Goal: Information Seeking & Learning: Stay updated

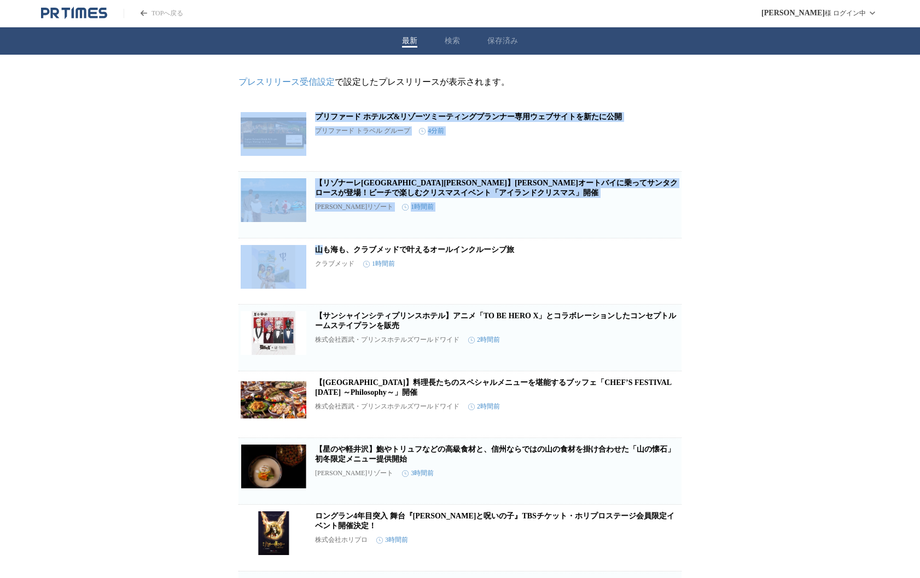
drag, startPoint x: 211, startPoint y: 123, endPoint x: 177, endPoint y: 257, distance: 138.2
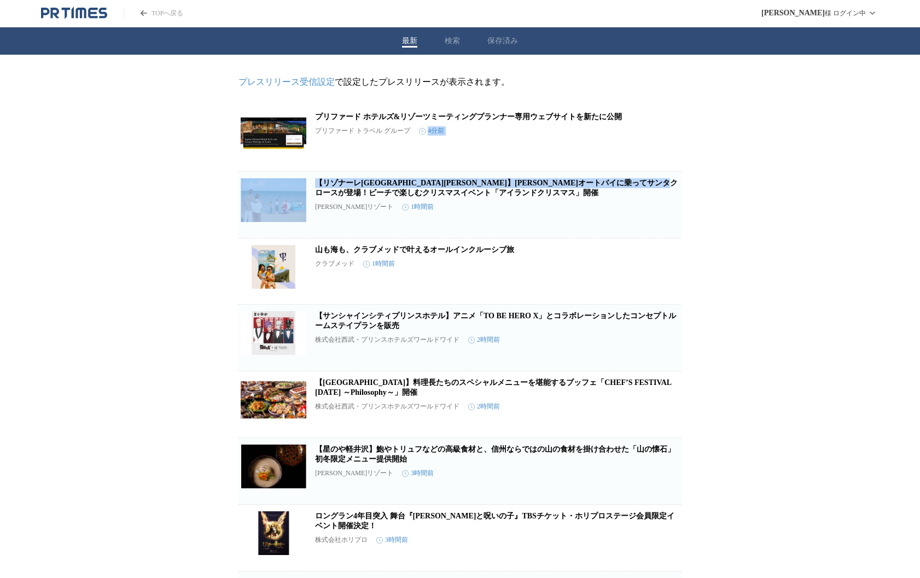
drag, startPoint x: 724, startPoint y: 125, endPoint x: 758, endPoint y: 194, distance: 76.8
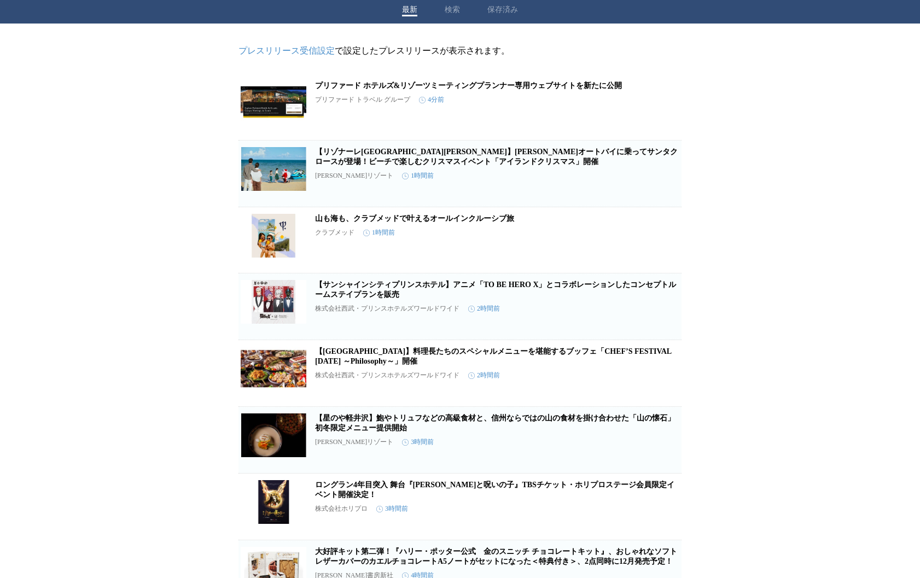
scroll to position [25, 0]
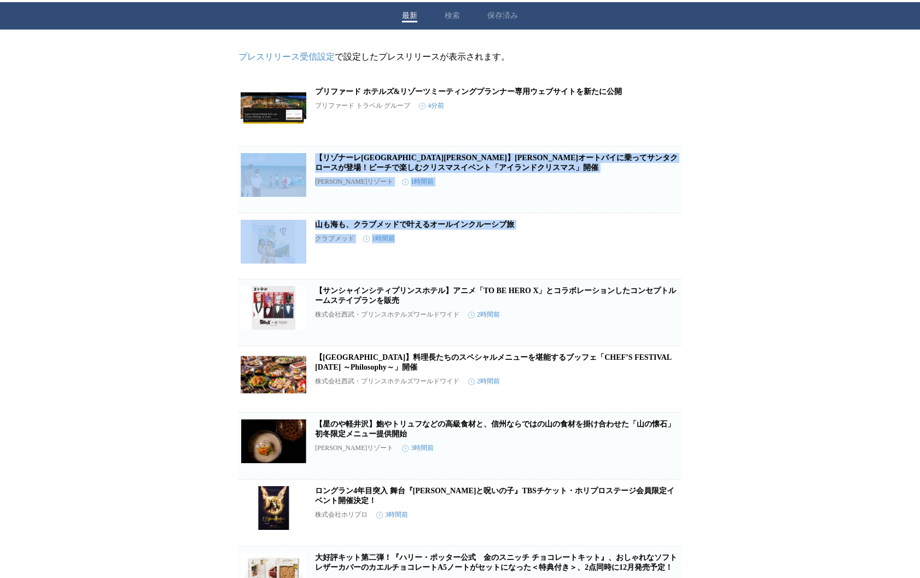
drag, startPoint x: 770, startPoint y: 268, endPoint x: 770, endPoint y: 143, distance: 124.7
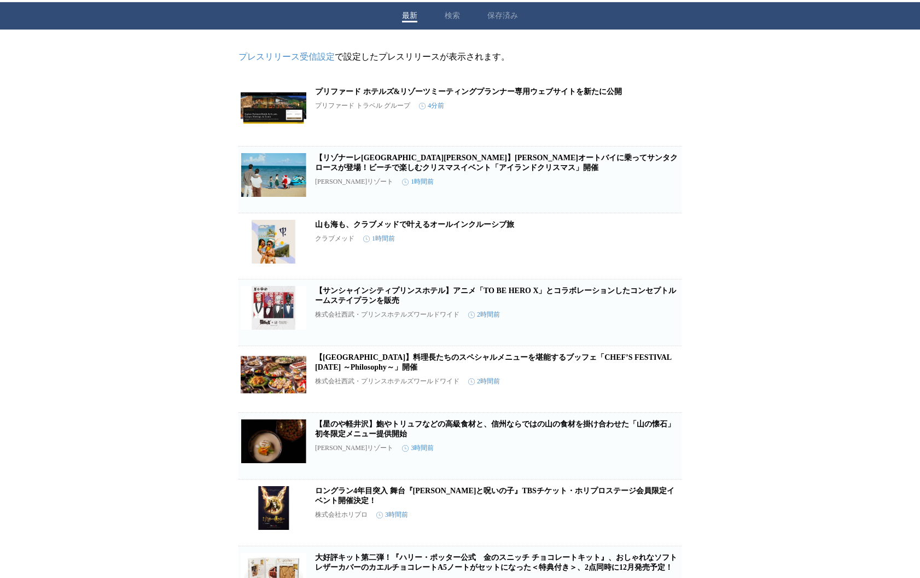
click at [509, 159] on link "【リゾナーレ[GEOGRAPHIC_DATA][PERSON_NAME]】[PERSON_NAME]オートバイに乗ってサンタクロースが登場！ビーチで楽しむクリ…" at bounding box center [496, 163] width 363 height 18
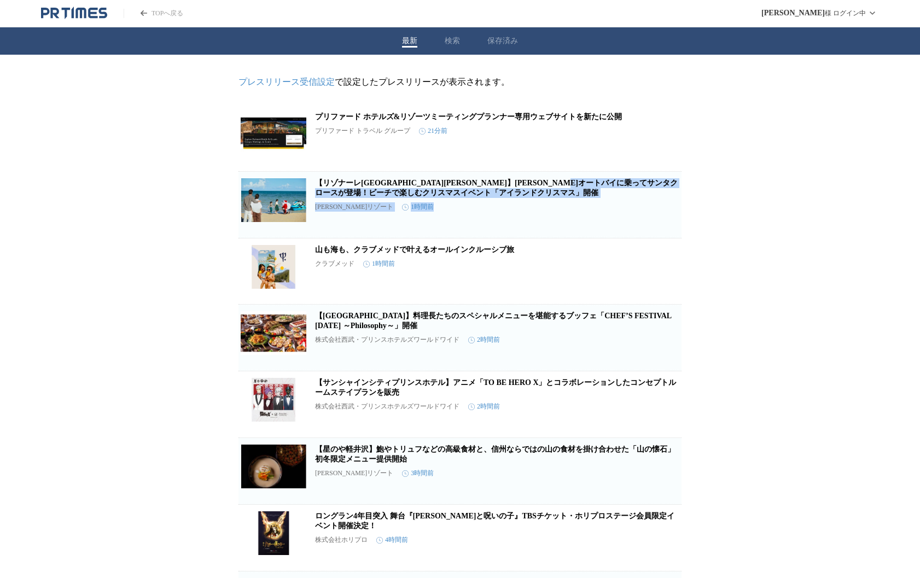
drag, startPoint x: 745, startPoint y: 183, endPoint x: 741, endPoint y: 217, distance: 33.6
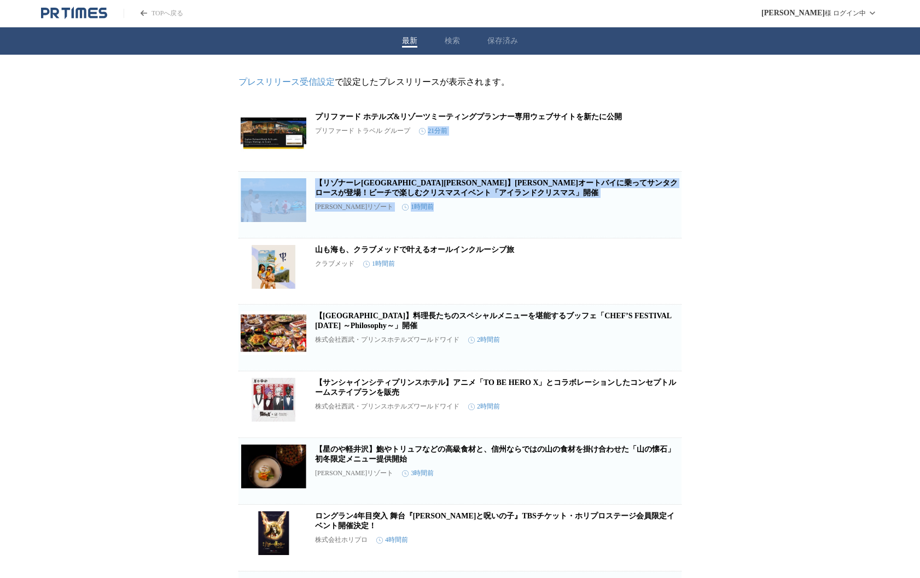
drag, startPoint x: 741, startPoint y: 217, endPoint x: 737, endPoint y: 133, distance: 83.8
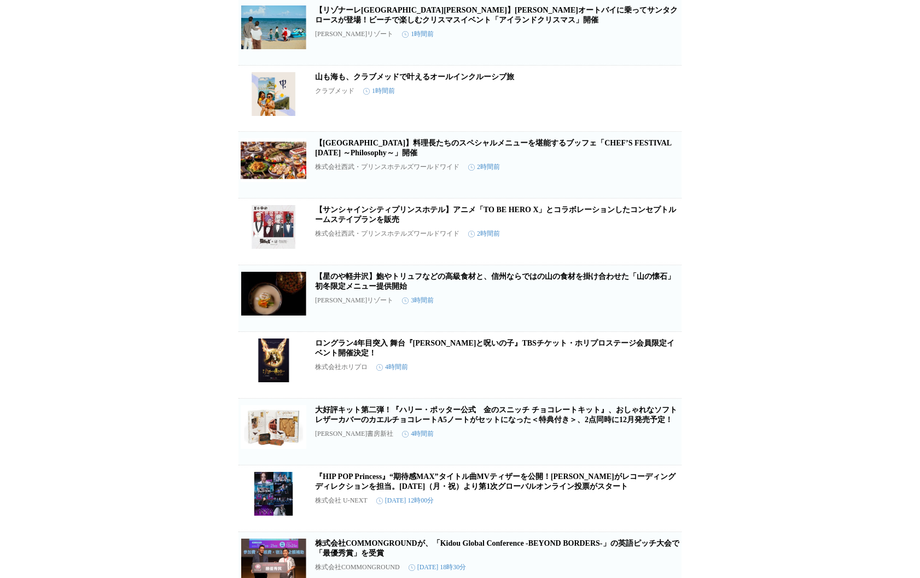
scroll to position [212, 0]
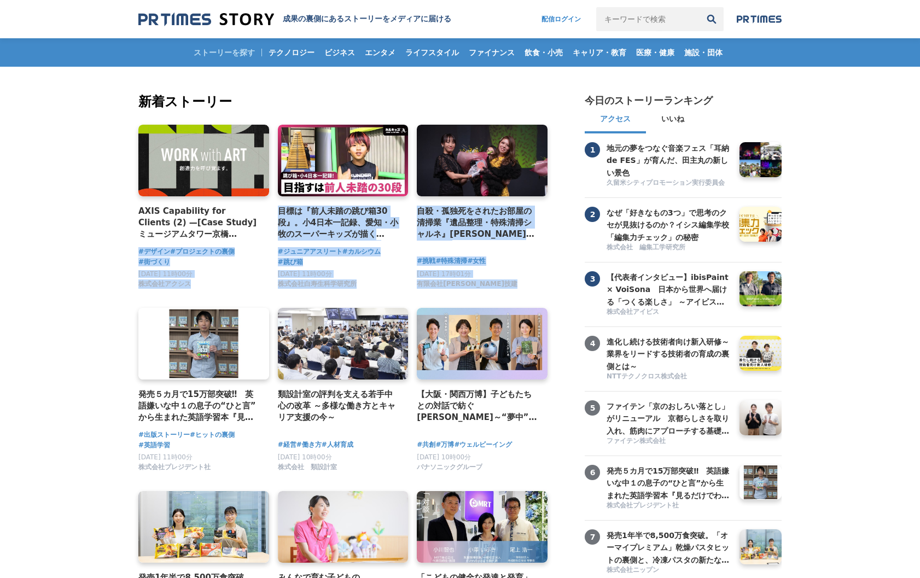
drag, startPoint x: 90, startPoint y: 247, endPoint x: 101, endPoint y: 307, distance: 61.1
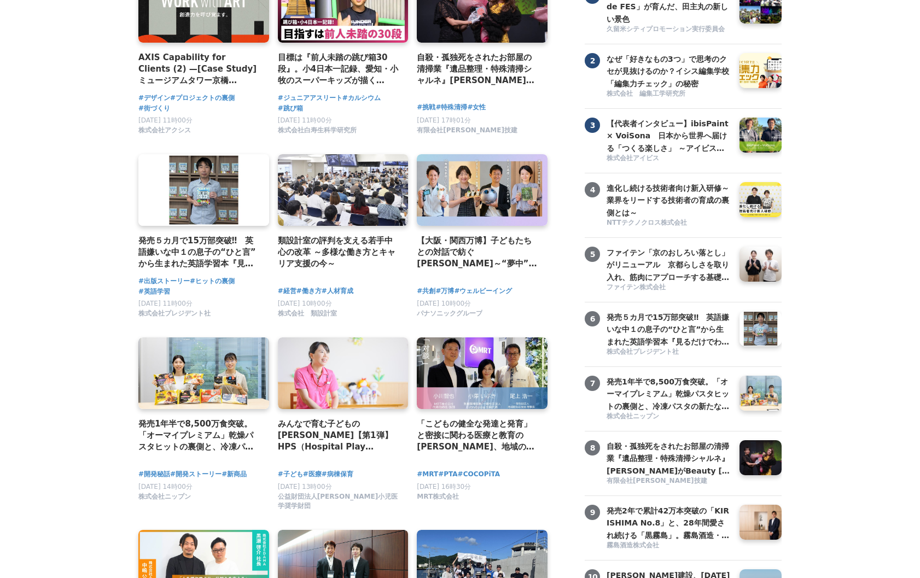
scroll to position [155, 0]
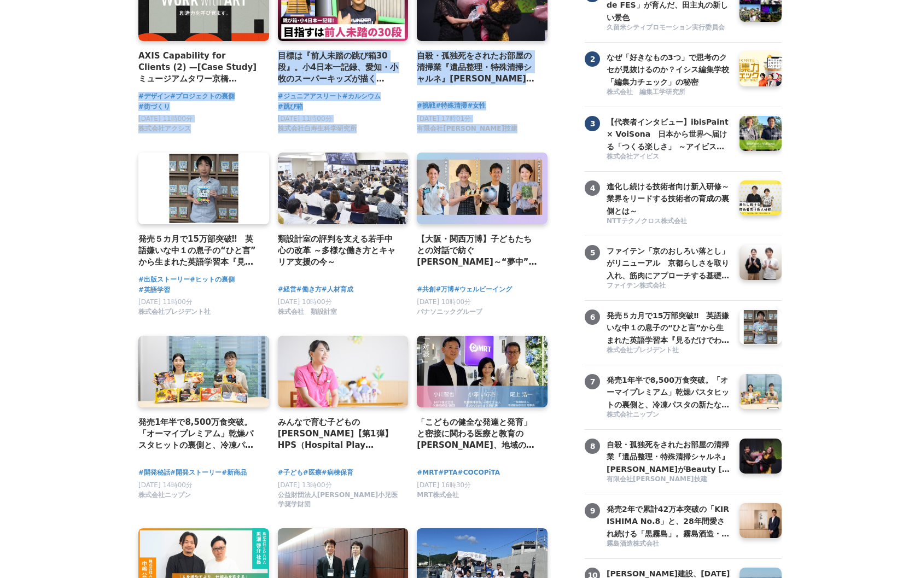
drag, startPoint x: 70, startPoint y: 94, endPoint x: 78, endPoint y: 181, distance: 87.3
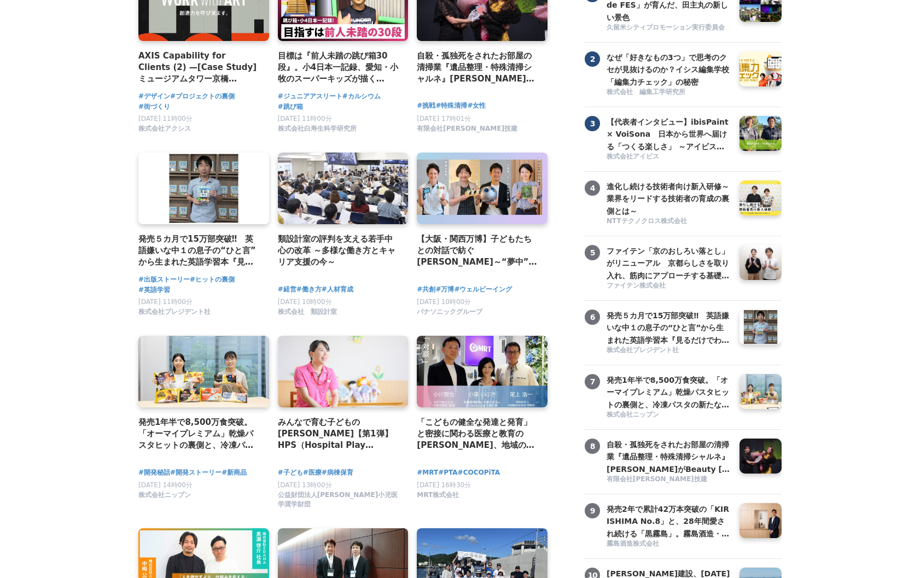
scroll to position [0, 0]
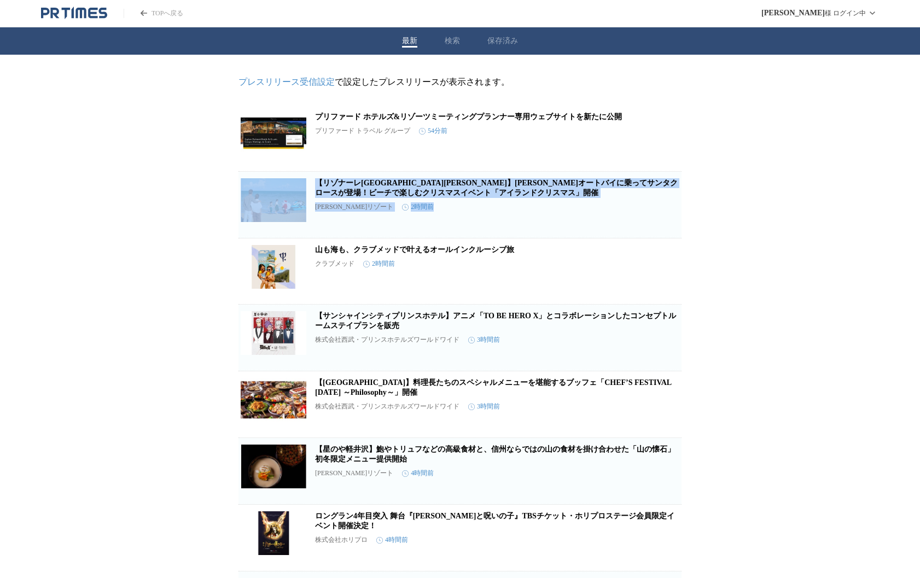
drag, startPoint x: 782, startPoint y: 173, endPoint x: 745, endPoint y: 222, distance: 61.7
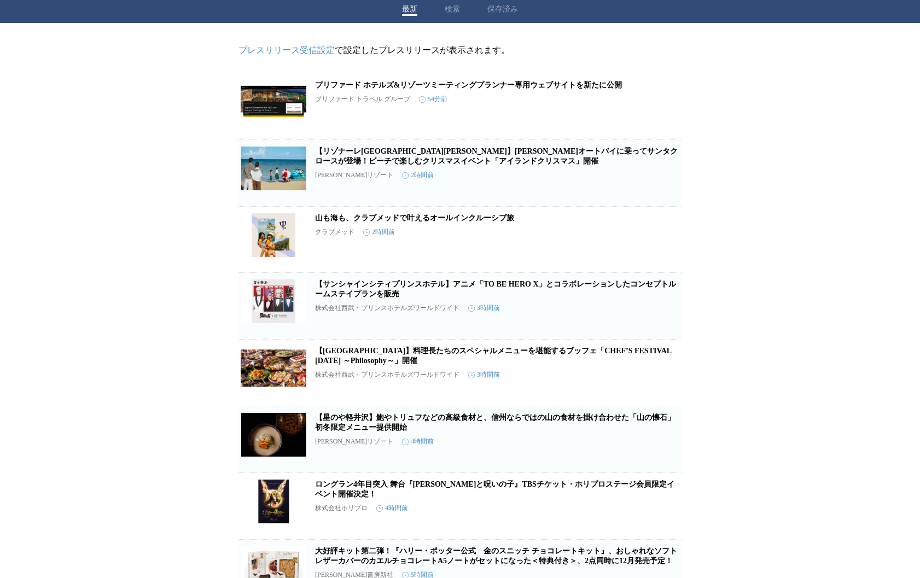
scroll to position [45, 0]
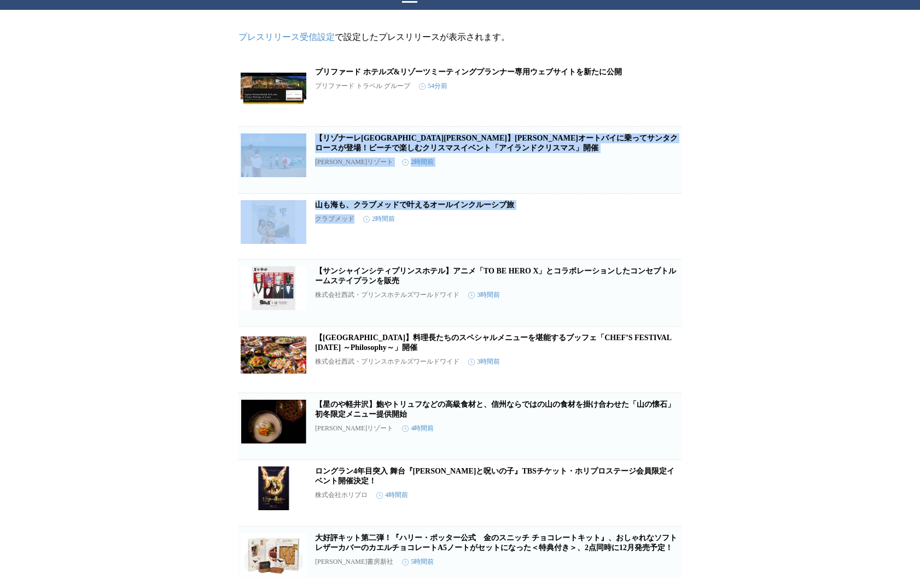
drag, startPoint x: 741, startPoint y: 218, endPoint x: 732, endPoint y: 114, distance: 104.8
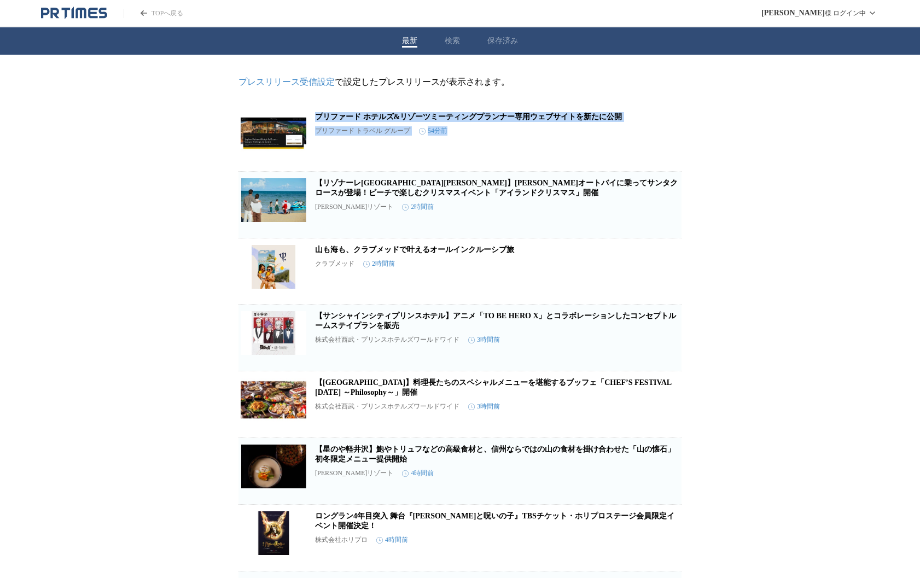
drag, startPoint x: 722, startPoint y: 95, endPoint x: 744, endPoint y: 142, distance: 51.6
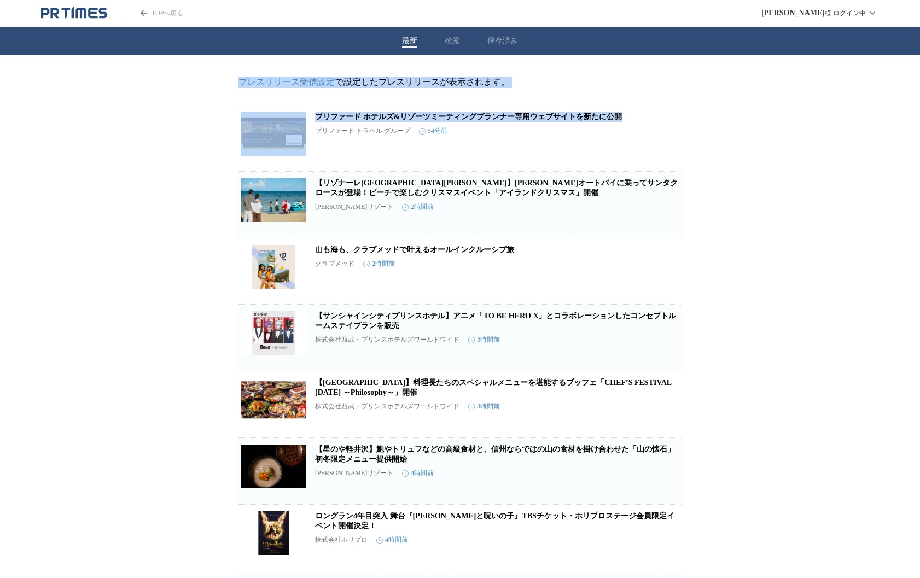
drag, startPoint x: 217, startPoint y: 82, endPoint x: 639, endPoint y: 115, distance: 423.6
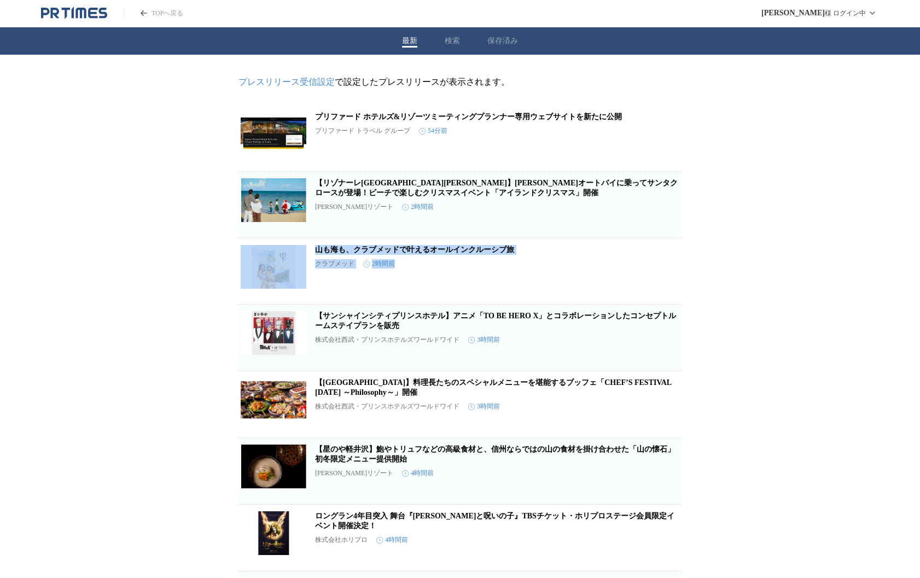
drag, startPoint x: 807, startPoint y: 216, endPoint x: 793, endPoint y: 313, distance: 97.9
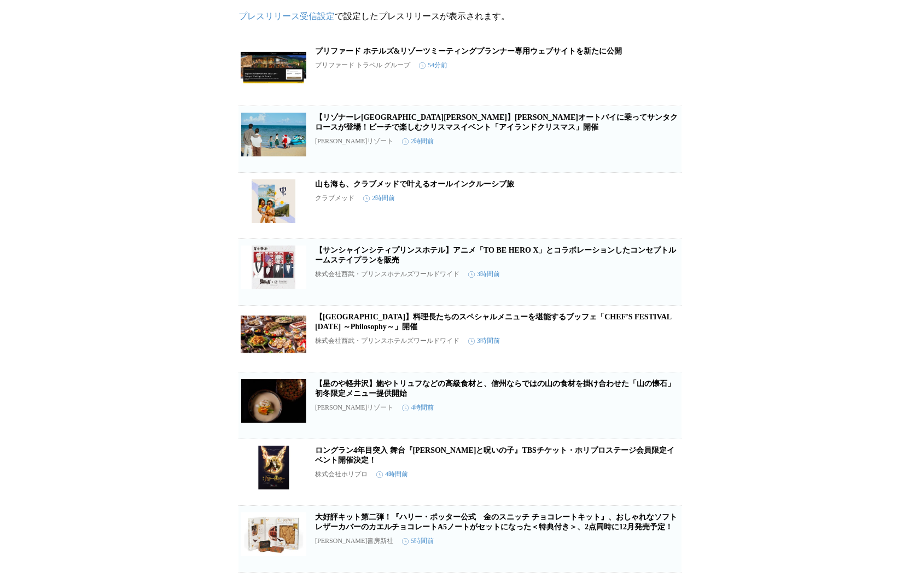
scroll to position [56, 0]
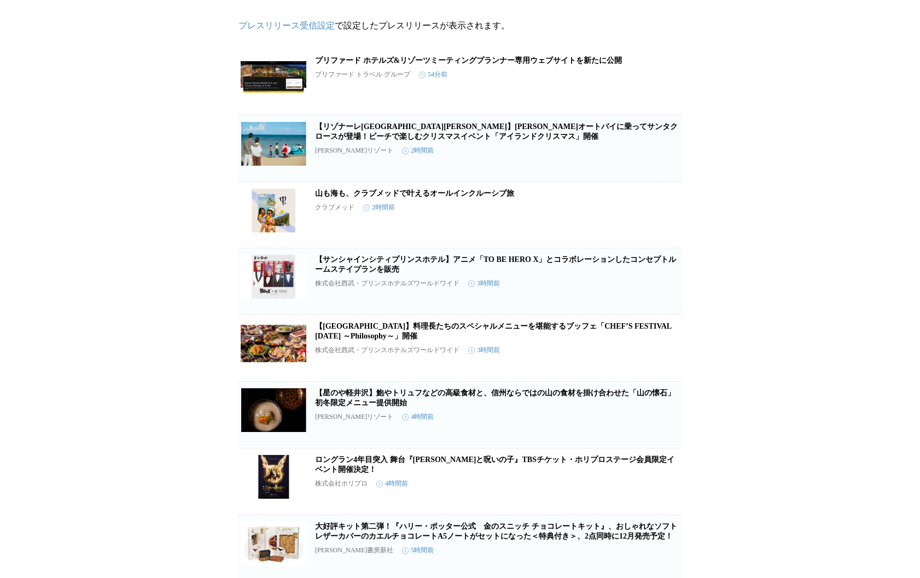
drag, startPoint x: 794, startPoint y: 315, endPoint x: 764, endPoint y: 310, distance: 29.9
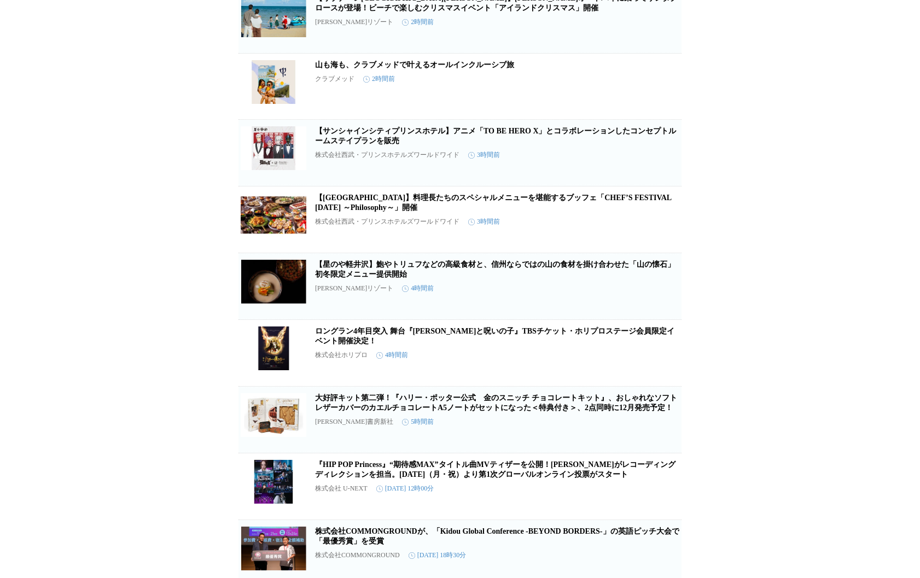
scroll to position [190, 0]
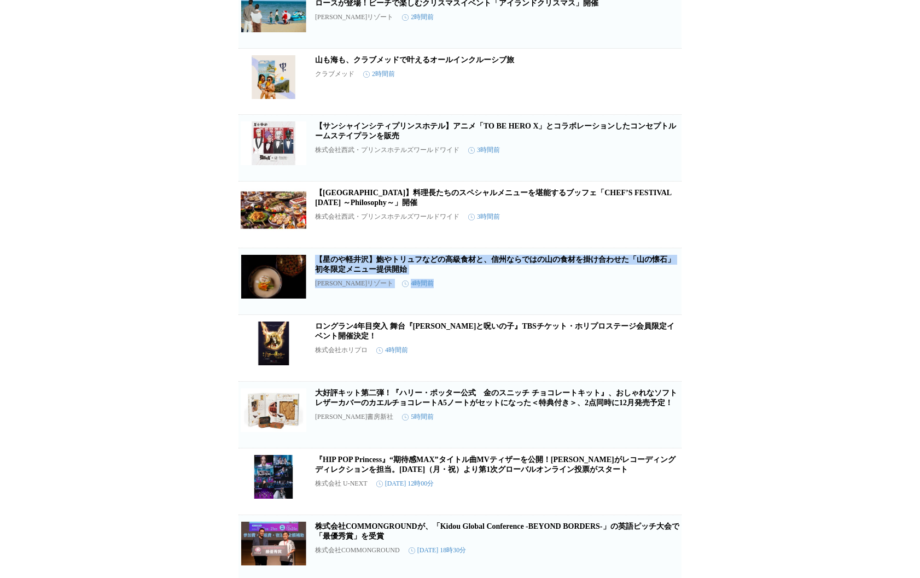
drag, startPoint x: 764, startPoint y: 312, endPoint x: 765, endPoint y: 269, distance: 43.2
click at [765, 269] on div "プレスリリース受信設定 で設定したプレスリリースが表示されます。 プリファード ホテルズ&リゾーツミーティングプランナー専用ウェブサイトを新たに公開 プリファ…" at bounding box center [460, 576] width 920 height 1423
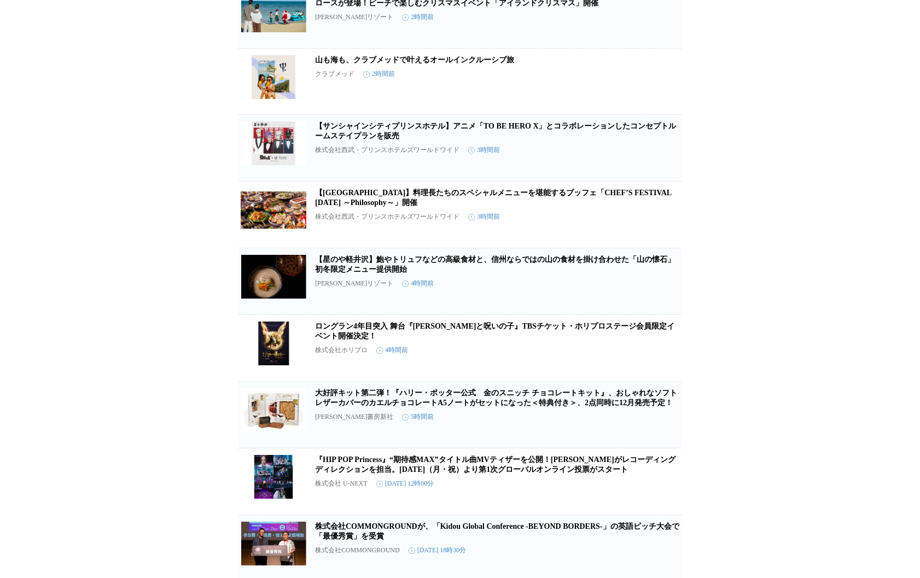
scroll to position [0, 0]
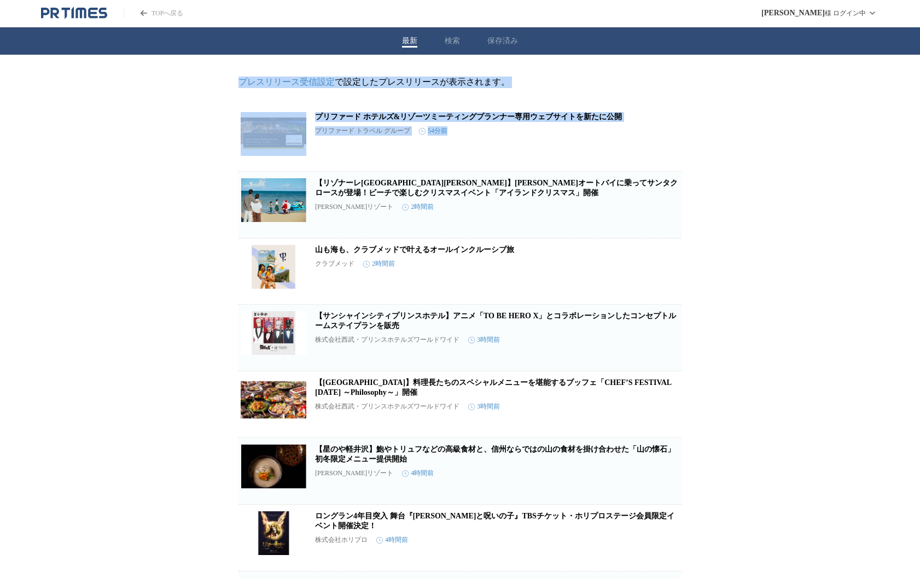
drag, startPoint x: 200, startPoint y: 87, endPoint x: 683, endPoint y: 150, distance: 487.1
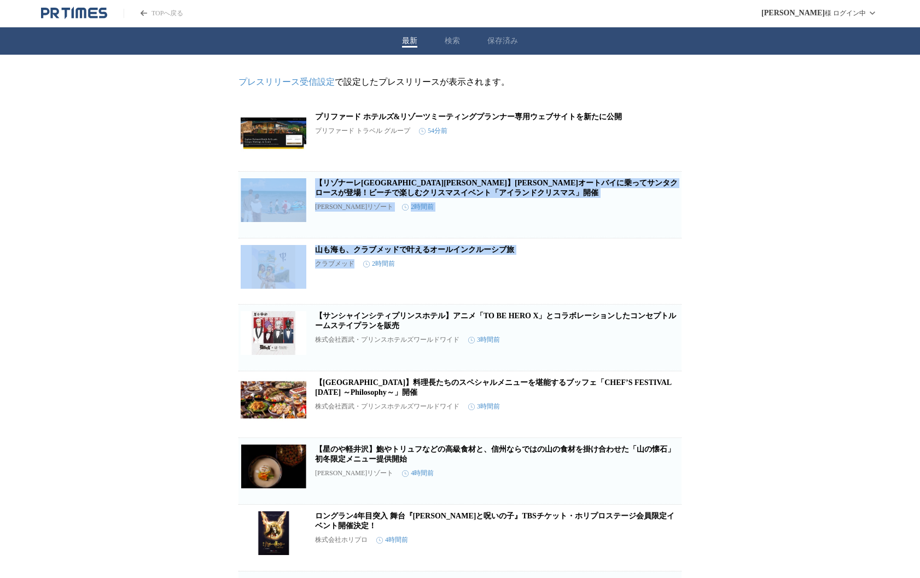
drag, startPoint x: 752, startPoint y: 269, endPoint x: 750, endPoint y: 138, distance: 130.2
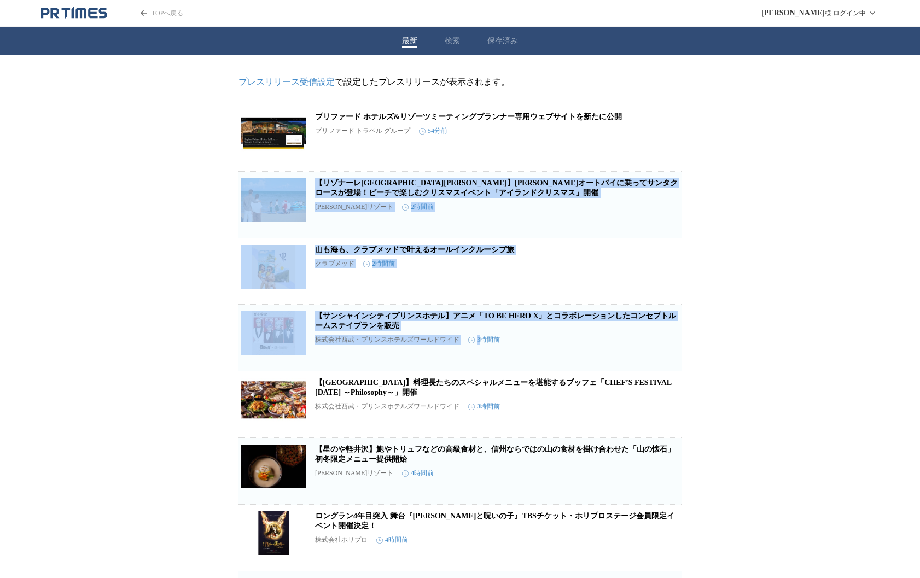
drag, startPoint x: 750, startPoint y: 138, endPoint x: 749, endPoint y: 344, distance: 205.1
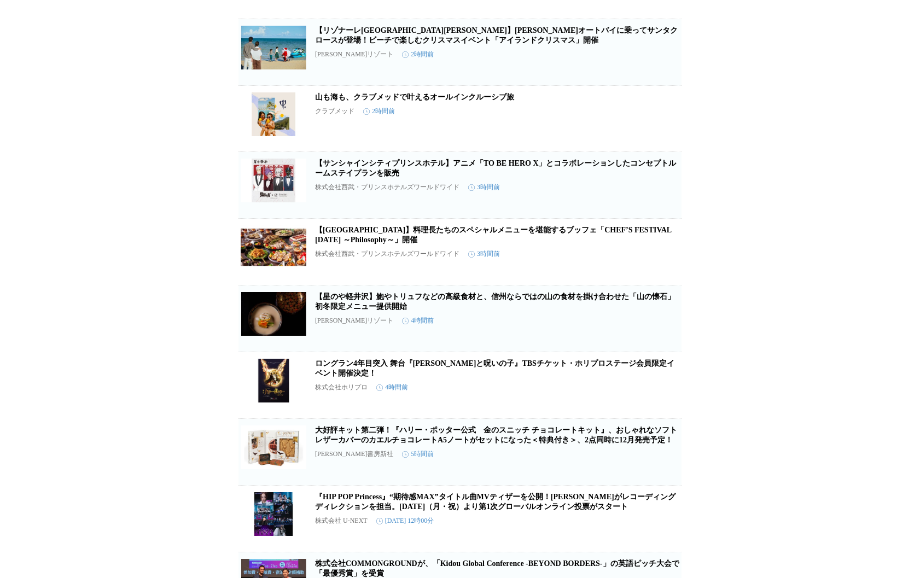
scroll to position [163, 0]
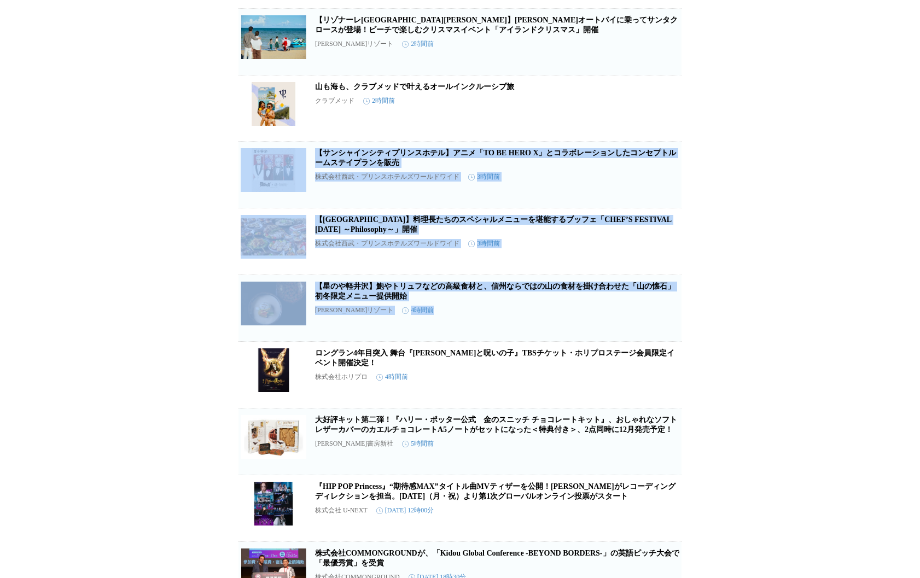
drag, startPoint x: 751, startPoint y: 353, endPoint x: 751, endPoint y: 142, distance: 210.6
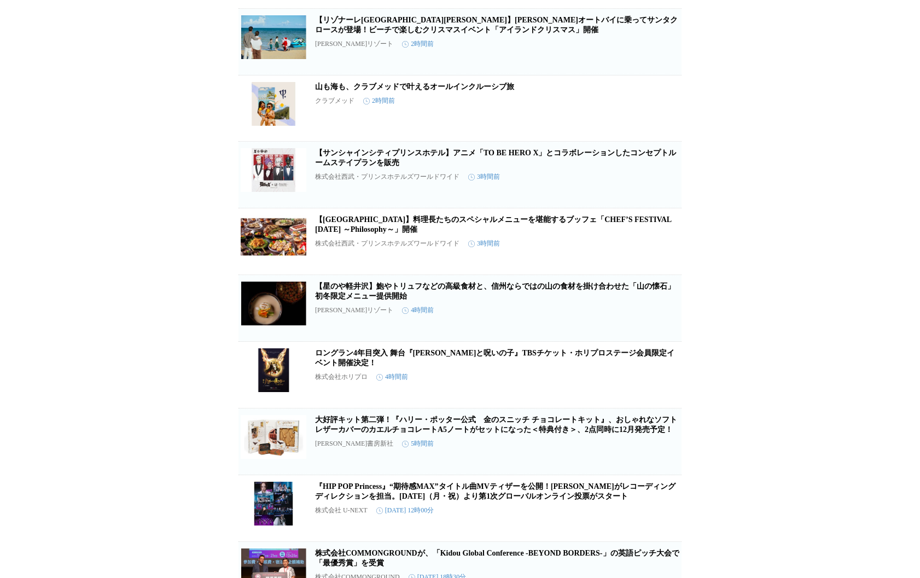
scroll to position [0, 0]
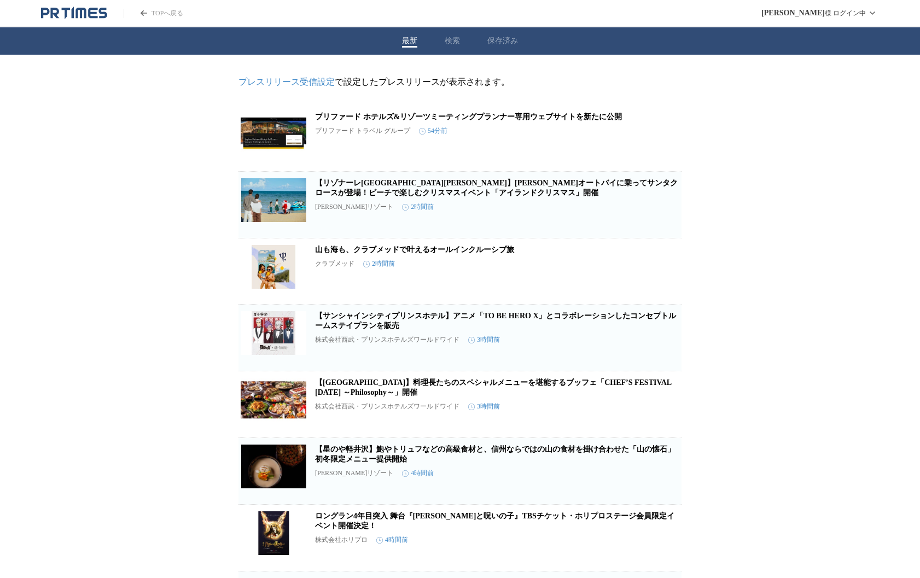
click at [160, 18] on div "TOPへ戻る" at bounding box center [112, 13] width 142 height 13
click at [160, 13] on link "TOPへ戻る" at bounding box center [154, 13] width 60 height 9
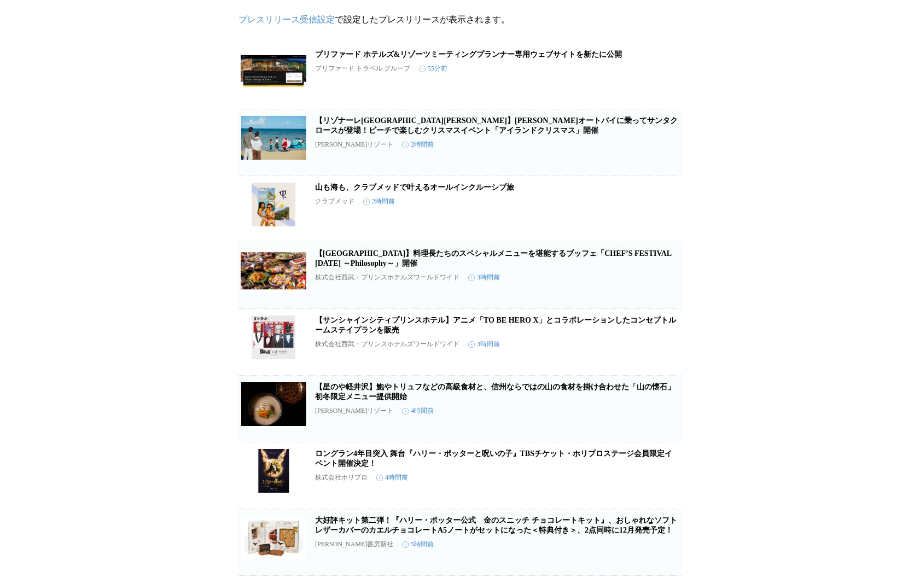
scroll to position [45, 0]
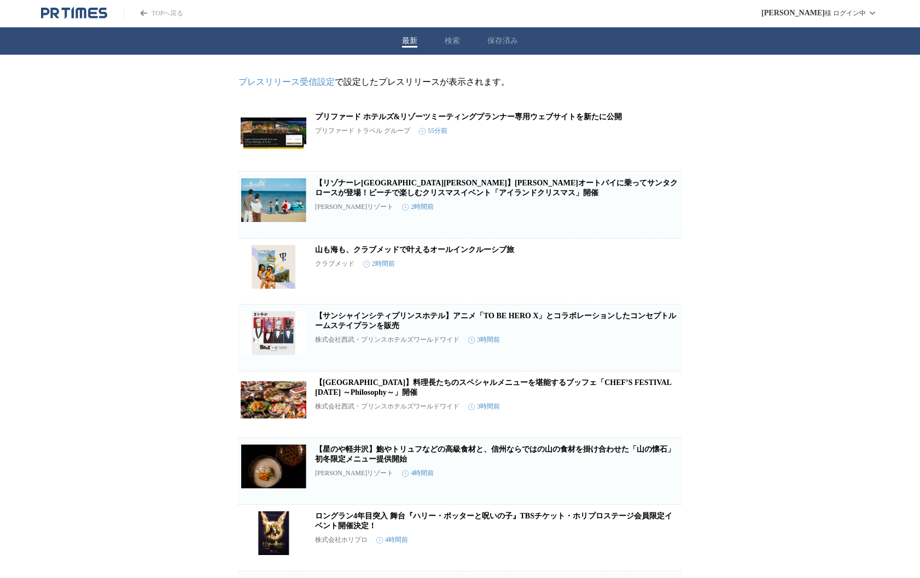
click at [301, 19] on header "TOPへ戻る 山田 和広 様 ログイン中" at bounding box center [460, 13] width 920 height 27
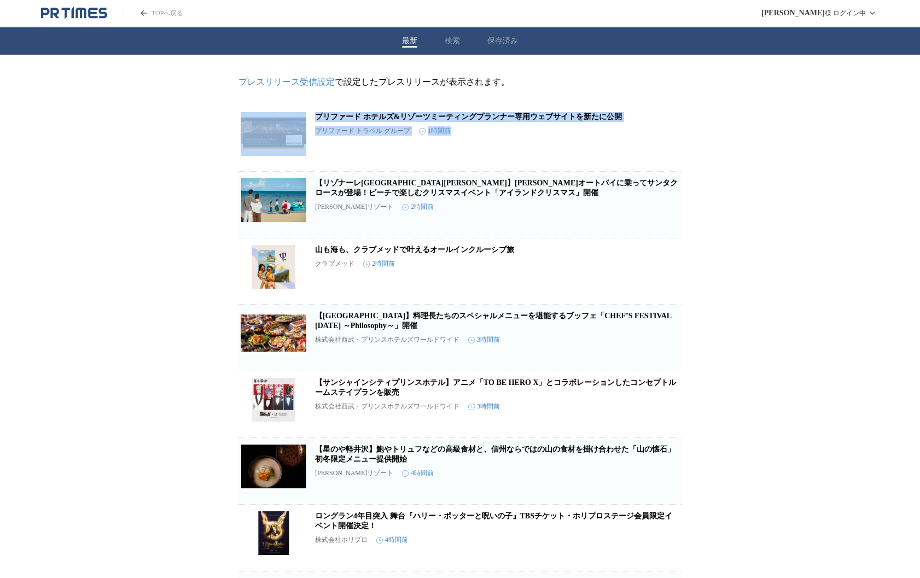
drag, startPoint x: 763, startPoint y: 164, endPoint x: 709, endPoint y: 86, distance: 93.6
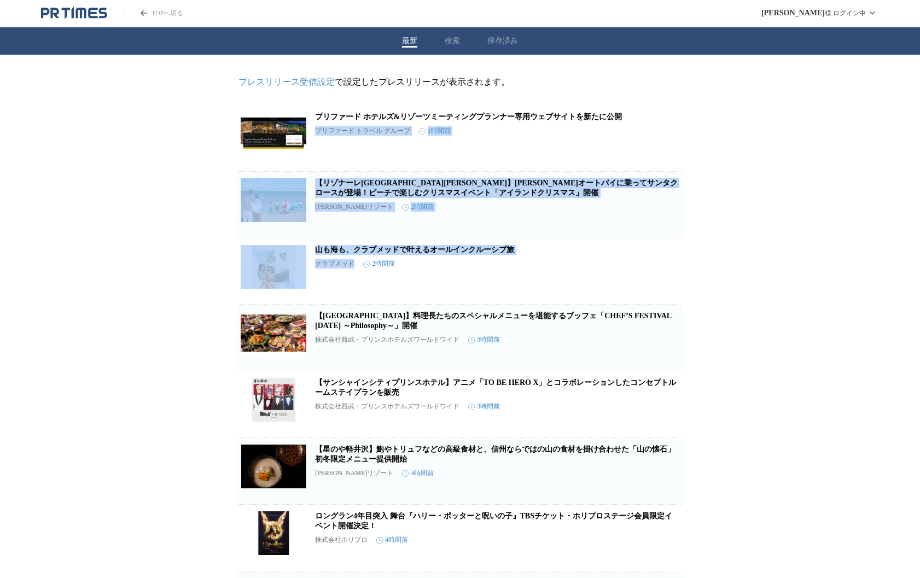
drag, startPoint x: 699, startPoint y: 262, endPoint x: 676, endPoint y: 124, distance: 140.3
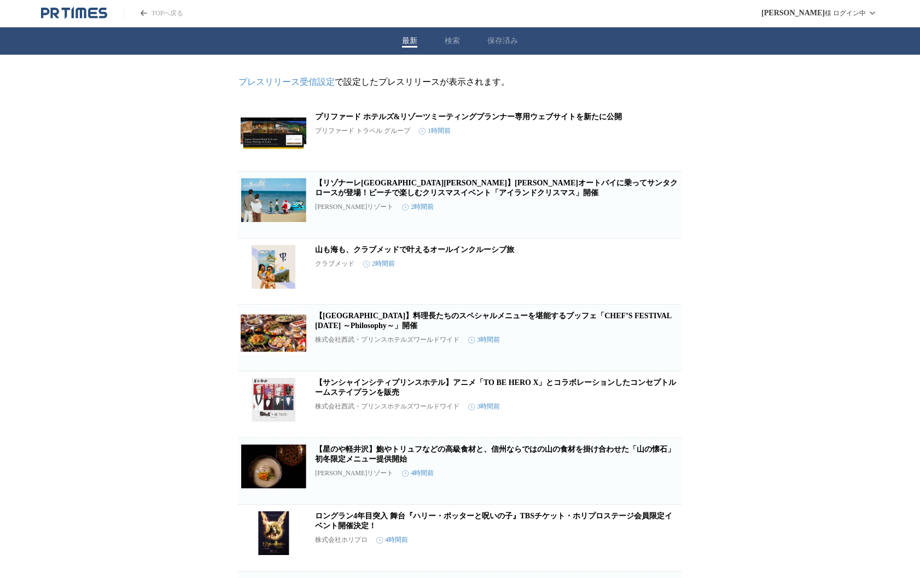
click at [731, 27] on div "最新 検索 保存済み" at bounding box center [460, 40] width 920 height 27
drag, startPoint x: 771, startPoint y: 176, endPoint x: 757, endPoint y: 165, distance: 18.4
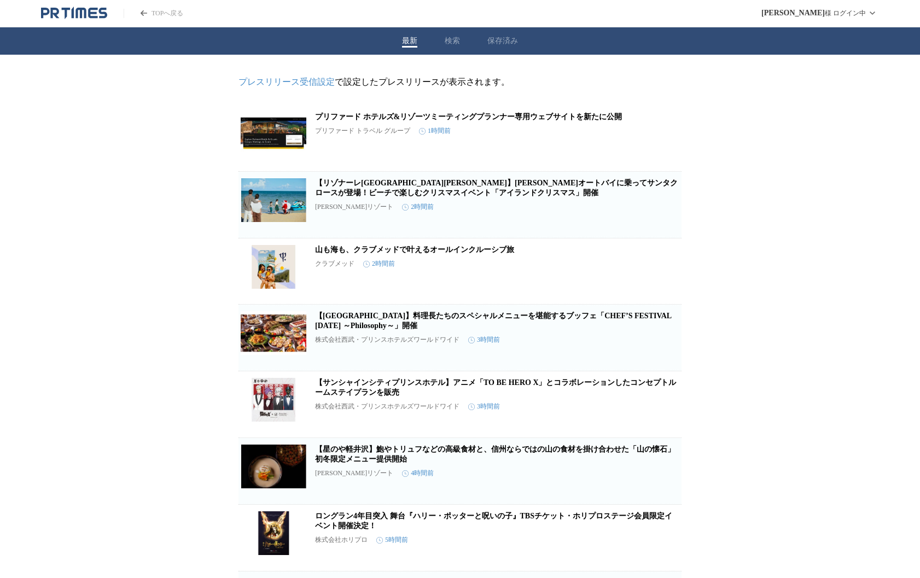
click at [665, 18] on header "TOPへ戻る 山田 和広 様 ログイン中" at bounding box center [460, 13] width 920 height 27
click at [681, 14] on header "TOPへ戻る 山田 和広 様 ログイン中" at bounding box center [460, 13] width 920 height 27
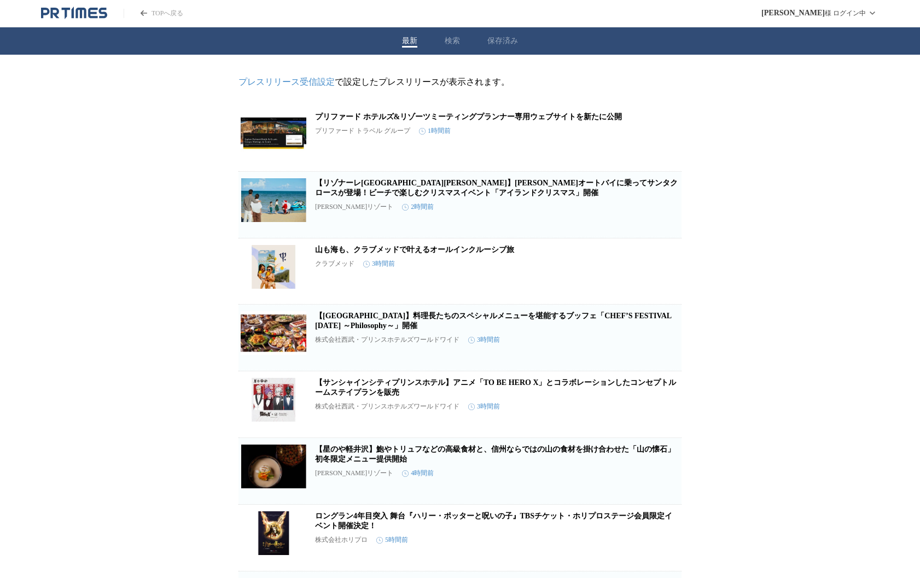
click at [475, 118] on link "プリファード ホテルズ&リゾーツミーティングプランナー専用ウェブサイトを新たに公開" at bounding box center [468, 117] width 307 height 8
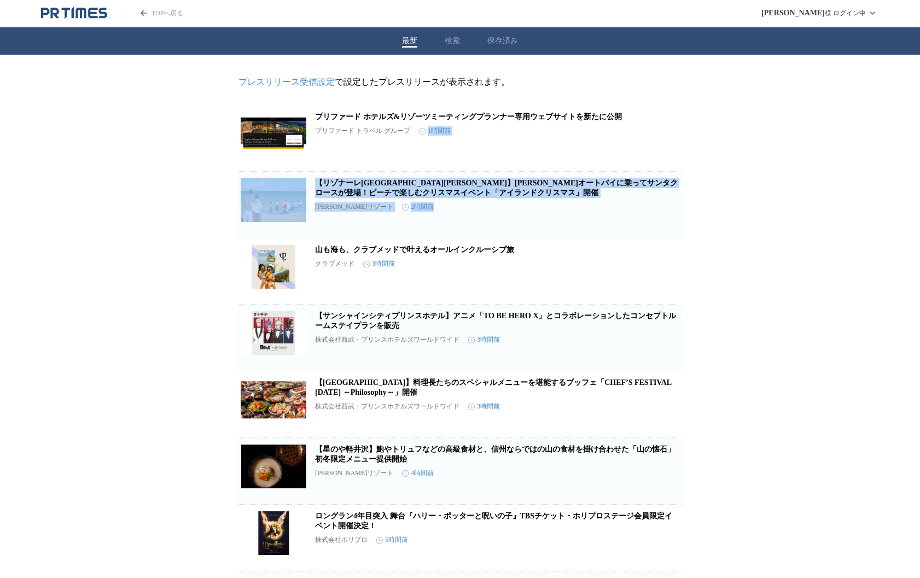
drag, startPoint x: 755, startPoint y: 229, endPoint x: 713, endPoint y: 132, distance: 105.1
